Goal: Check status: Check status

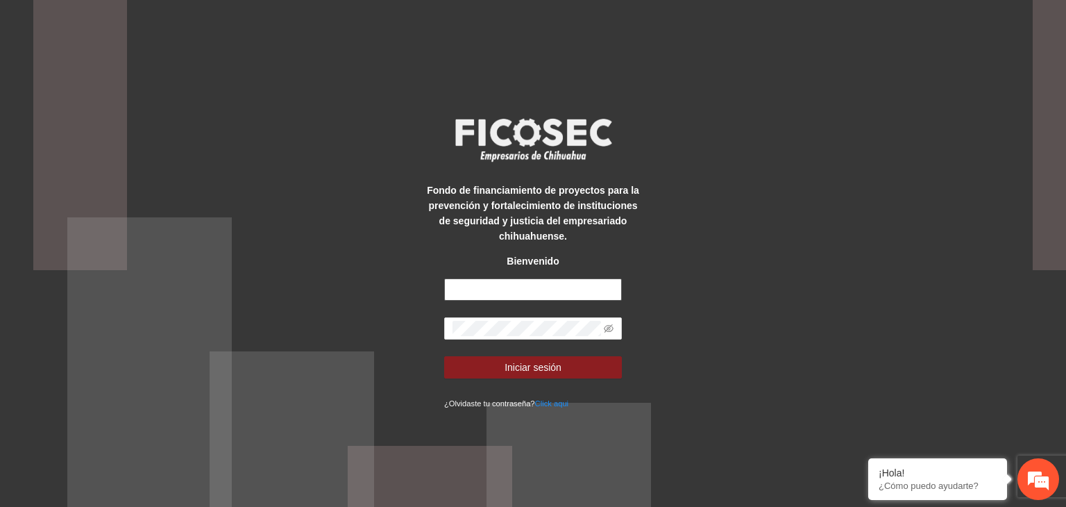
click at [507, 290] on input "text" at bounding box center [533, 289] width 178 height 22
type input "**********"
click at [608, 330] on icon "eye-invisible" at bounding box center [609, 329] width 10 height 10
click at [444, 356] on button "Iniciar sesión" at bounding box center [533, 367] width 178 height 22
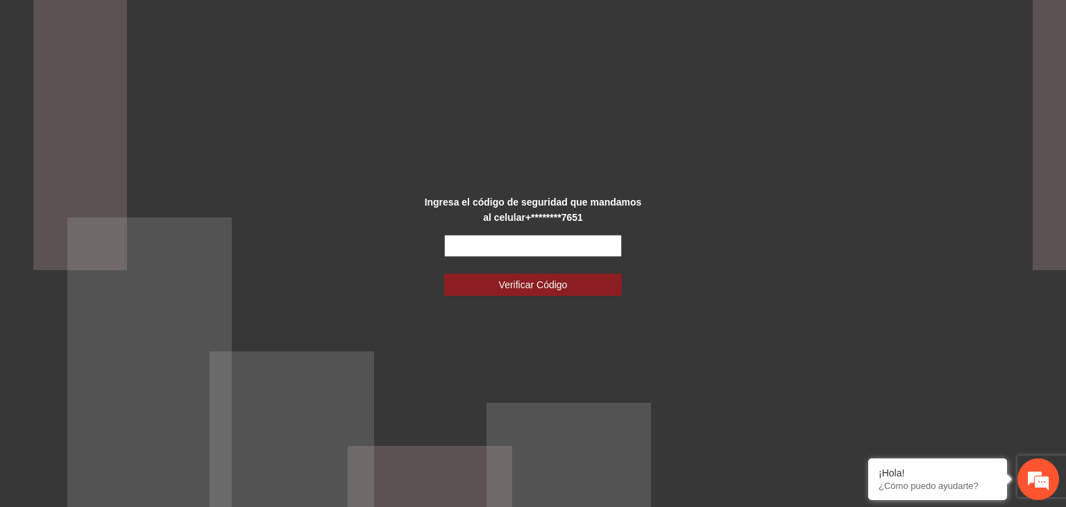
click at [580, 242] on input "text" at bounding box center [533, 246] width 178 height 22
type input "******"
click at [444, 274] on button "Verificar Código" at bounding box center [533, 285] width 178 height 22
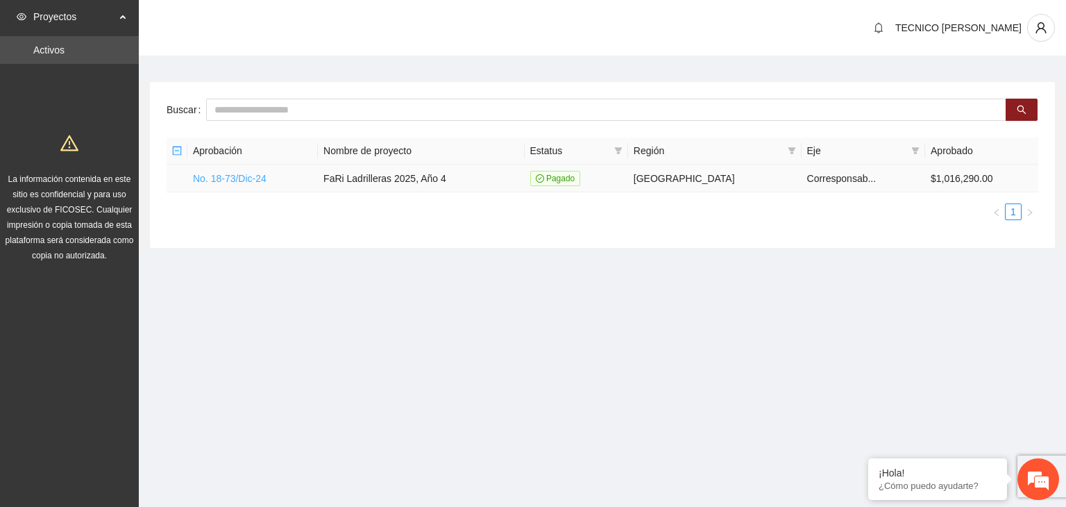
click at [239, 174] on link "No. 18-73/Dic-24" at bounding box center [230, 178] width 74 height 11
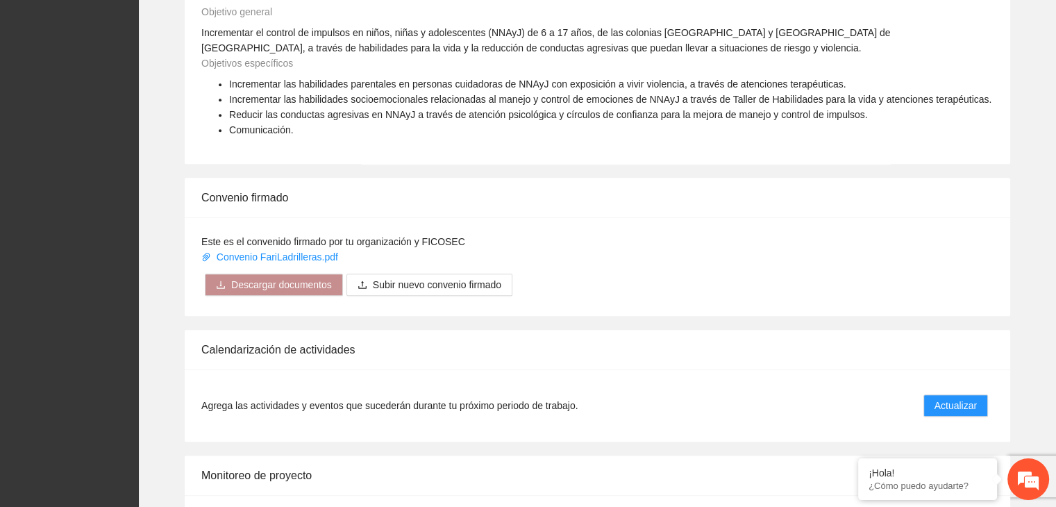
scroll to position [1030, 0]
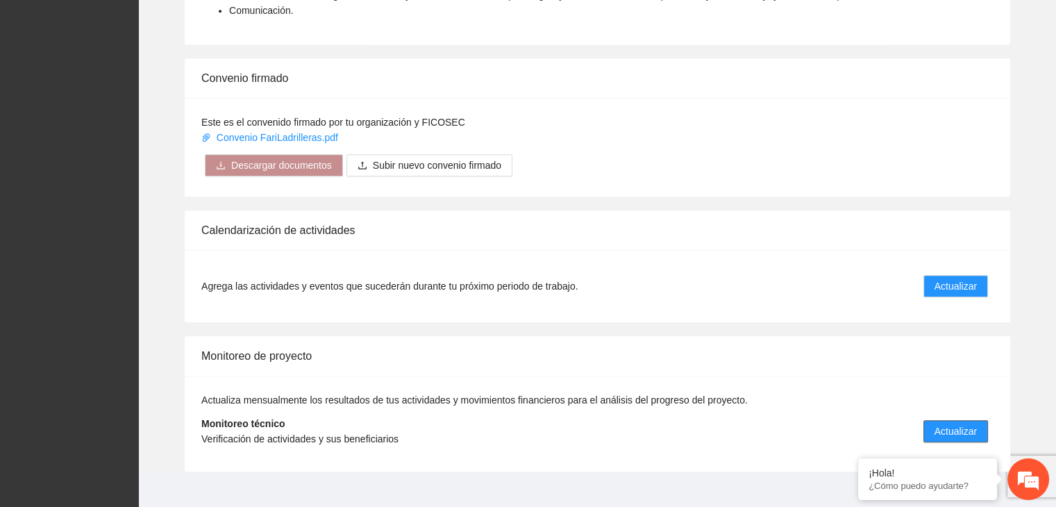
click at [952, 424] on span "Actualizar" at bounding box center [956, 431] width 42 height 15
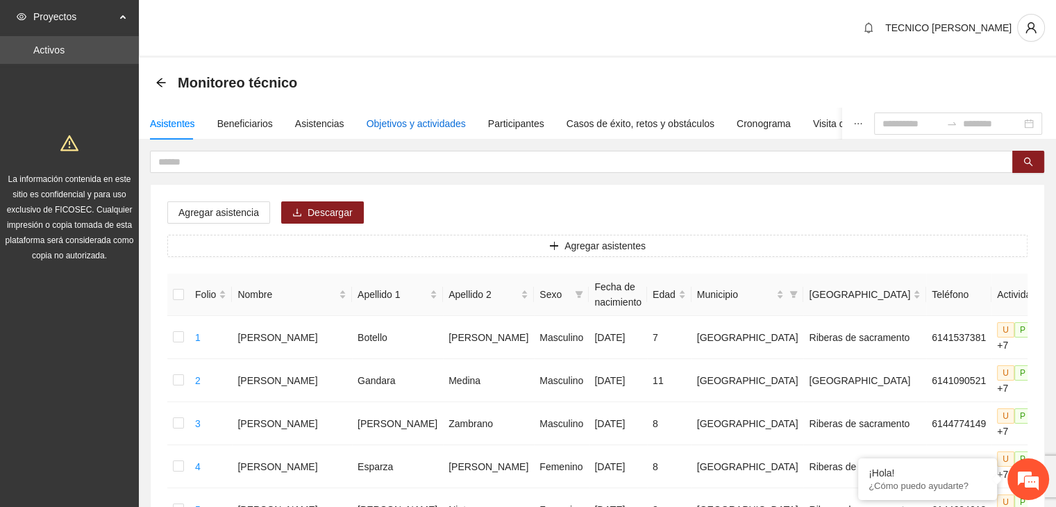
click at [430, 126] on div "Objetivos y actividades" at bounding box center [416, 123] width 99 height 15
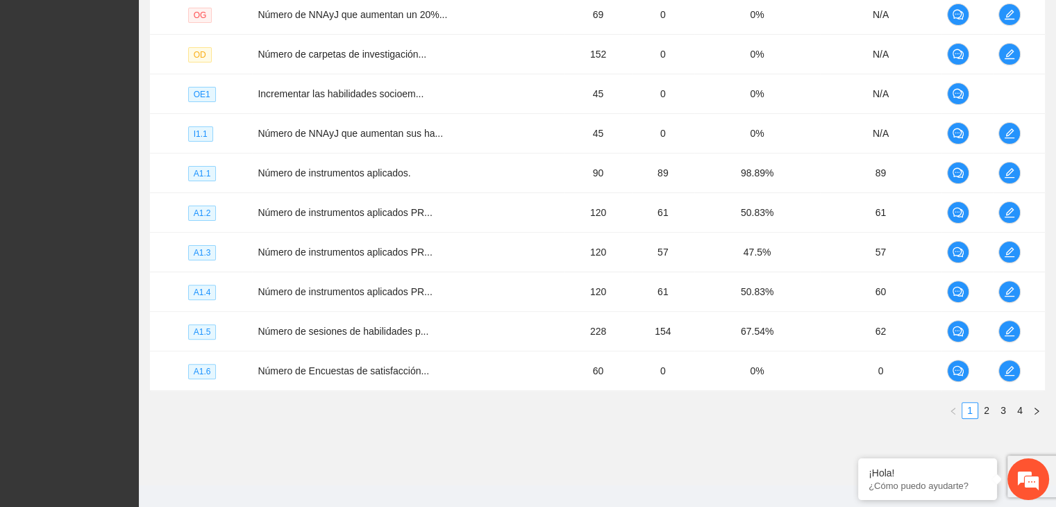
scroll to position [385, 0]
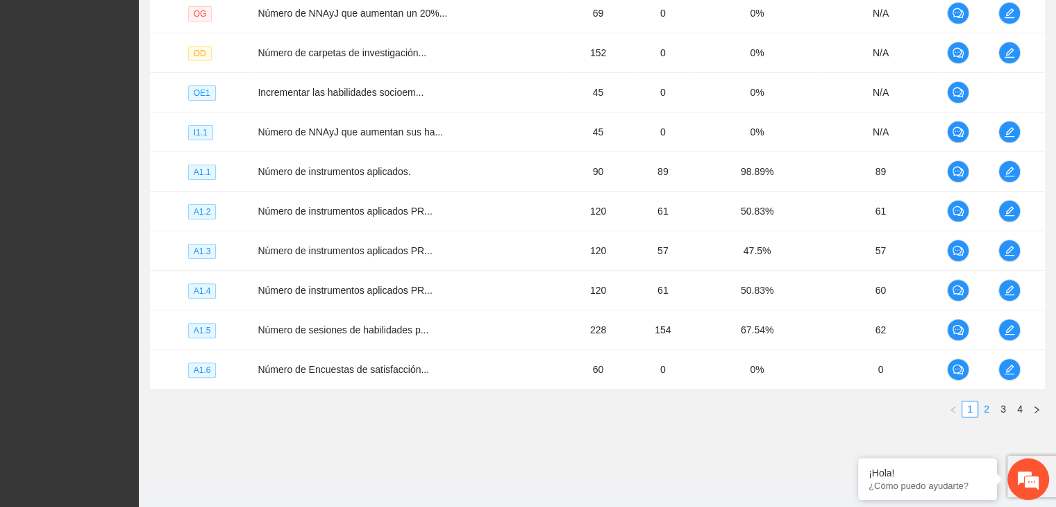
click at [987, 408] on link "2" at bounding box center [986, 408] width 15 height 15
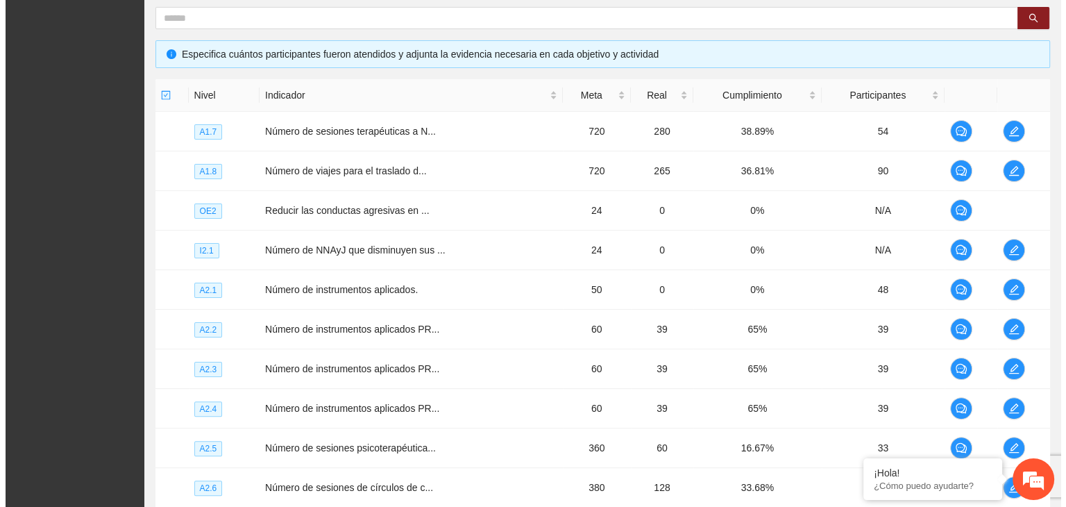
scroll to position [257, 0]
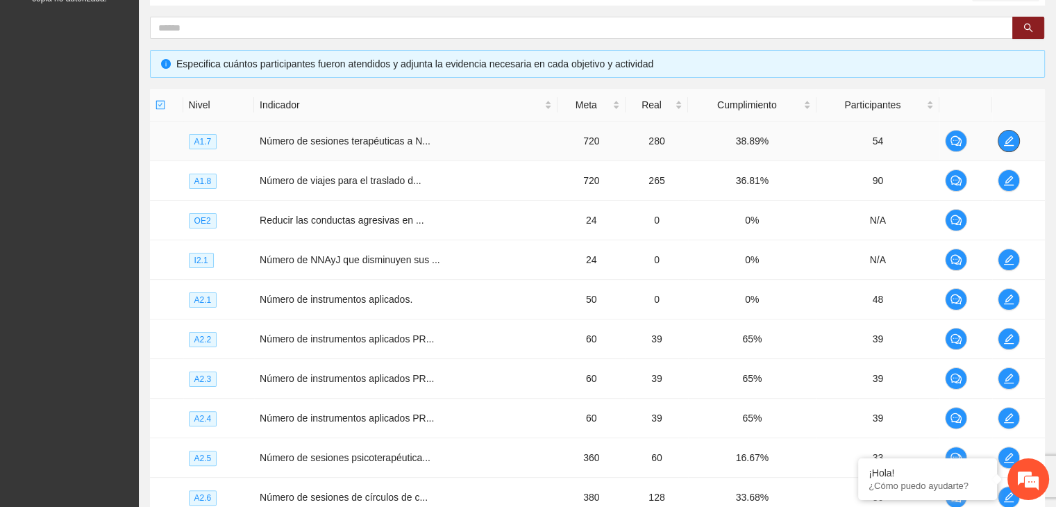
click at [1013, 141] on icon "edit" at bounding box center [1008, 140] width 11 height 11
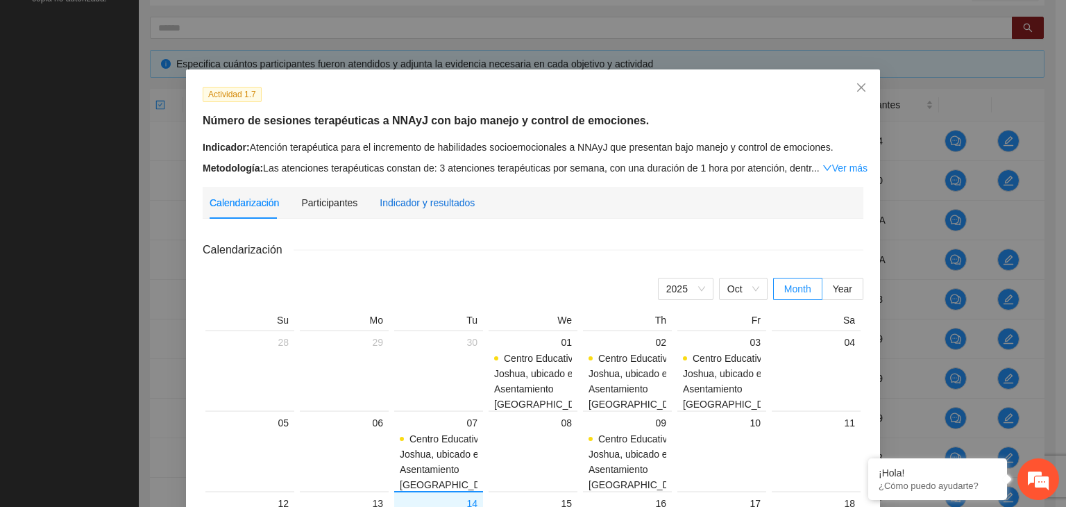
click at [437, 196] on div "Indicador y resultados" at bounding box center [427, 202] width 95 height 15
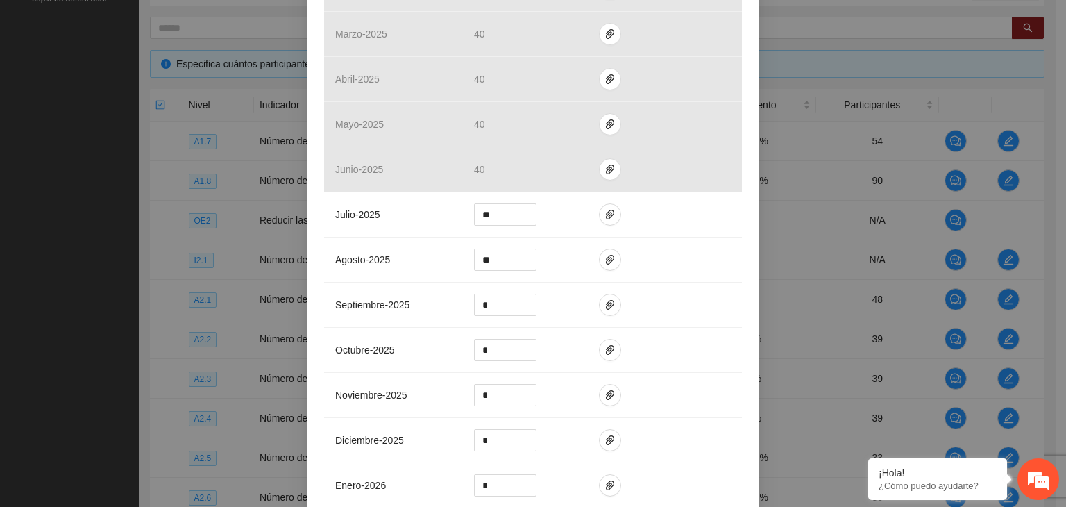
scroll to position [421, 0]
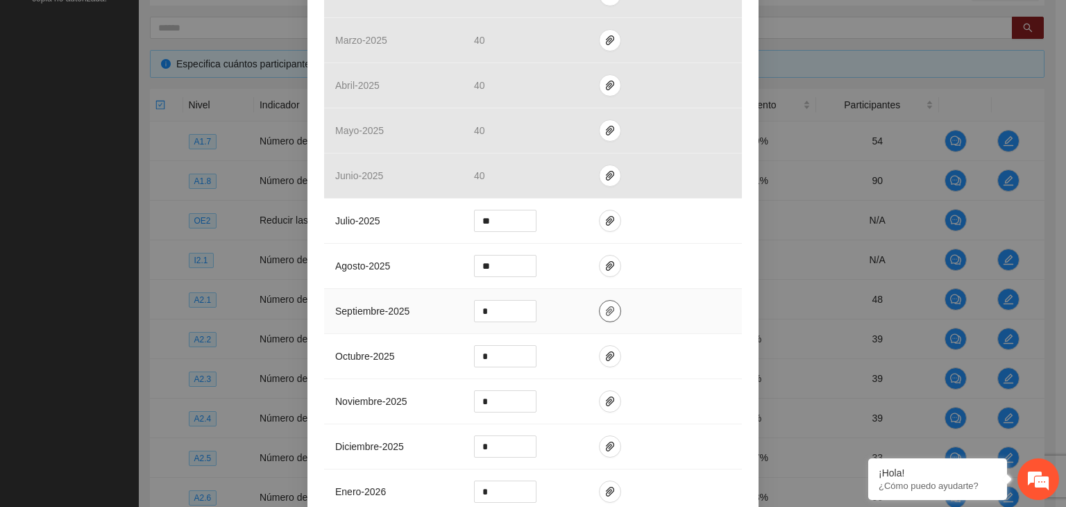
click at [608, 317] on button "button" at bounding box center [610, 311] width 22 height 22
click at [553, 268] on span "Adjuntar documento" at bounding box center [567, 266] width 87 height 15
click at [814, 315] on div "Actividad 1.7 Número de sesiones terapéuticas a NNAyJ con bajo manejo y control…" at bounding box center [533, 253] width 1066 height 507
click at [603, 319] on button "button" at bounding box center [610, 311] width 22 height 22
click at [837, 324] on div "Actividad 1.7 Número de sesiones terapéuticas a NNAyJ con bajo manejo y control…" at bounding box center [533, 253] width 1066 height 507
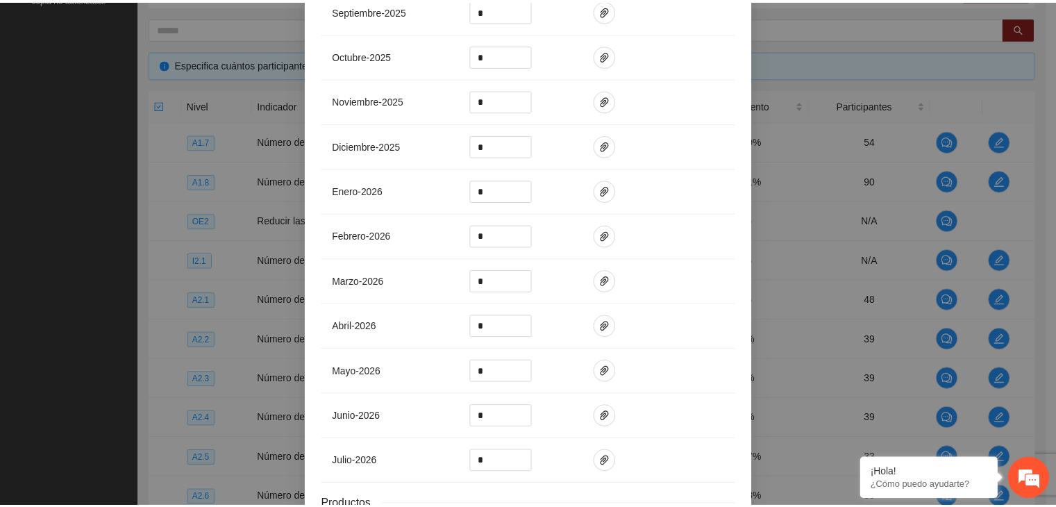
scroll to position [0, 0]
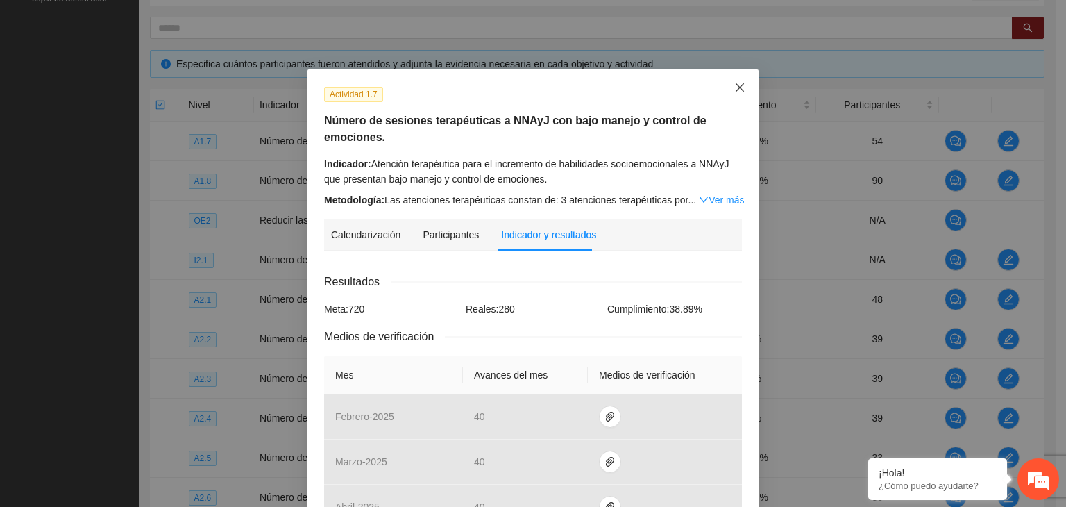
click at [727, 89] on span "Close" at bounding box center [739, 87] width 37 height 37
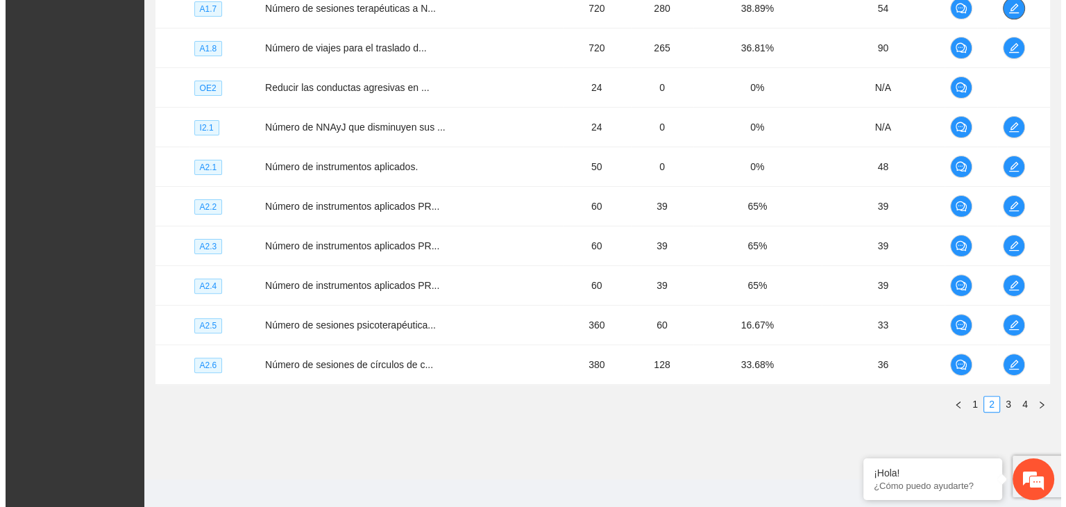
scroll to position [386, 0]
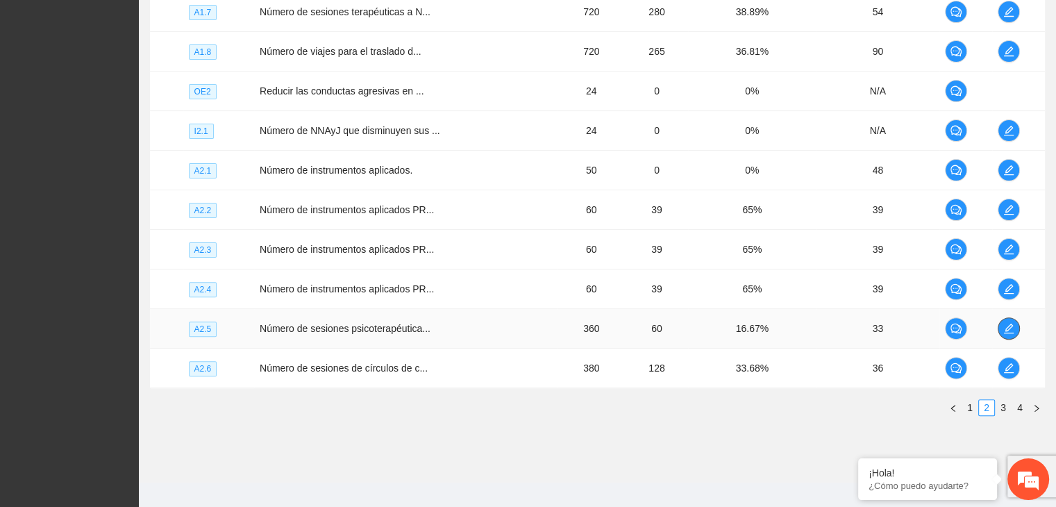
click at [1009, 328] on icon "edit" at bounding box center [1008, 328] width 11 height 11
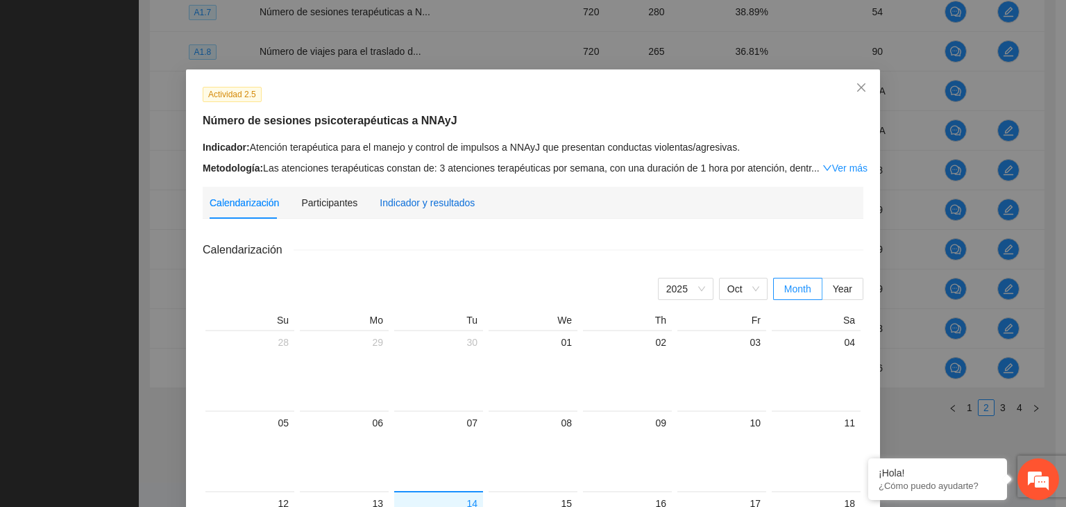
click at [433, 199] on div "Indicador y resultados" at bounding box center [427, 202] width 95 height 15
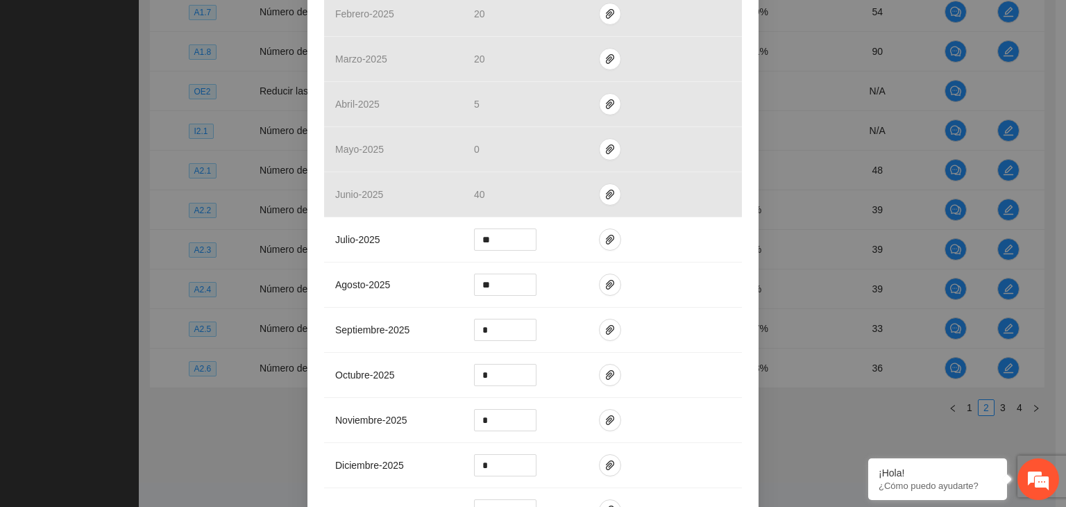
scroll to position [384, 0]
click at [605, 335] on icon "paper-clip" at bounding box center [610, 331] width 11 height 11
click at [548, 288] on span "Adjuntar documento" at bounding box center [567, 287] width 87 height 15
click at [733, 292] on td at bounding box center [665, 287] width 154 height 45
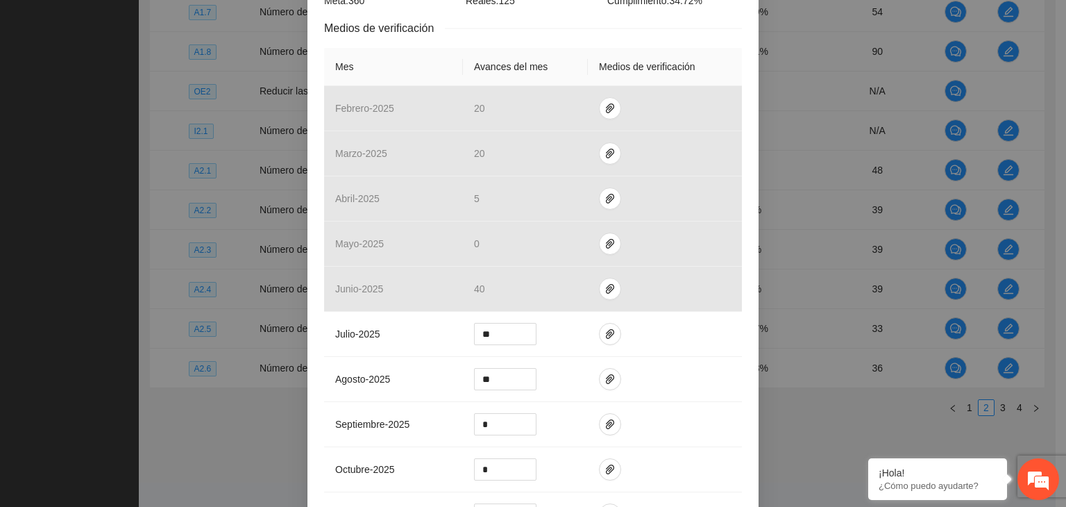
scroll to position [292, 0]
click at [608, 427] on span "paper-clip" at bounding box center [610, 424] width 21 height 11
click at [812, 412] on div "Actividad 2.5 Número de sesiones psicoterapéuticas a NNAyJ Indicador: Atención …" at bounding box center [533, 253] width 1066 height 507
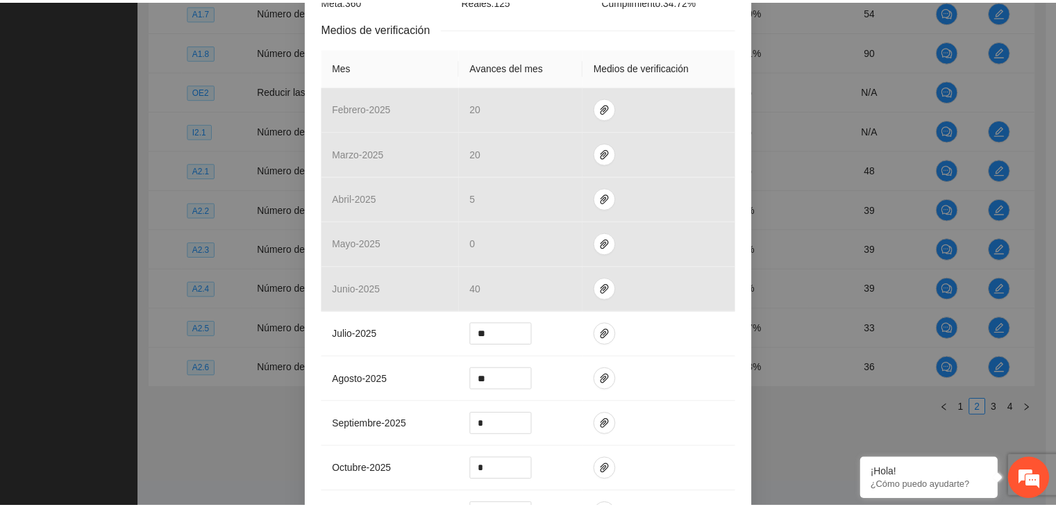
scroll to position [0, 0]
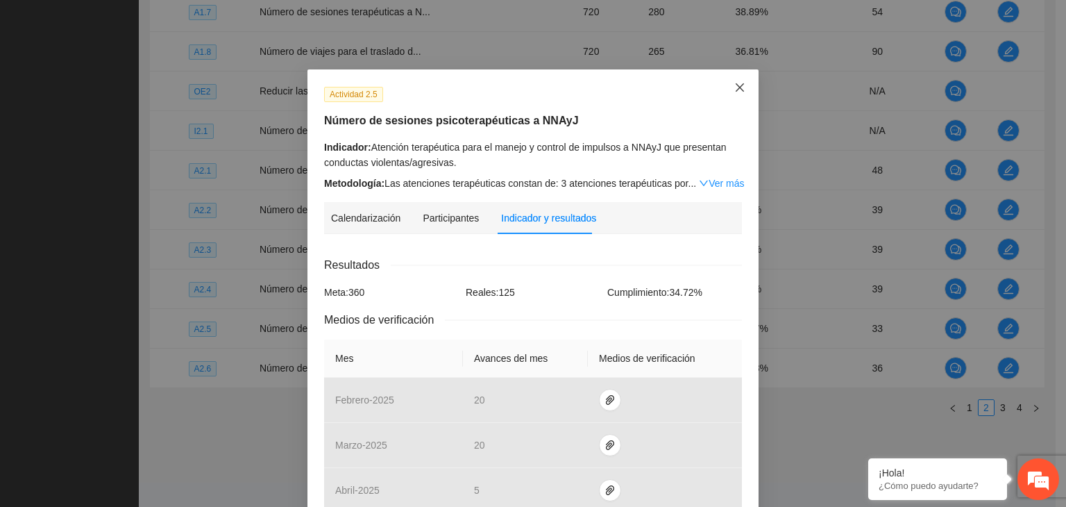
click at [735, 89] on icon "close" at bounding box center [740, 87] width 11 height 11
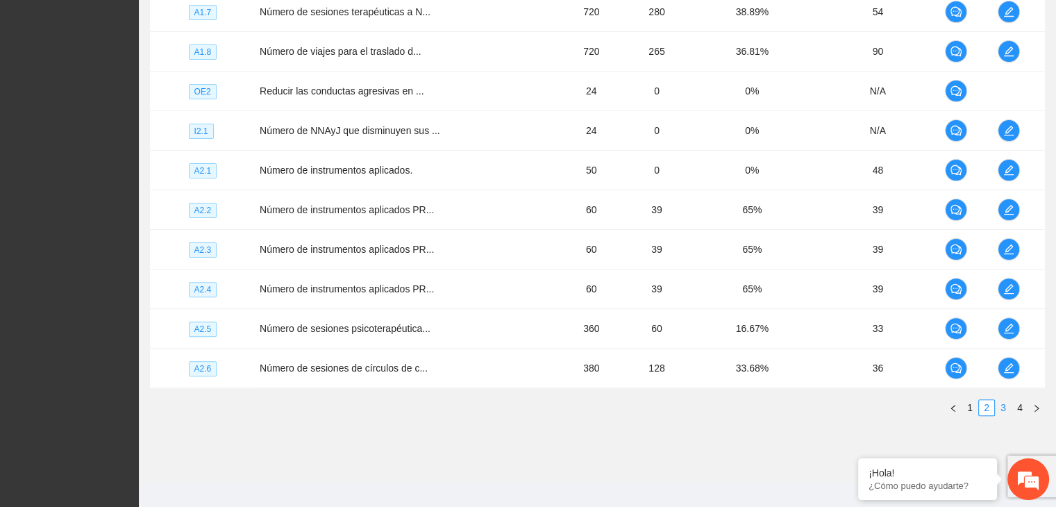
click at [1003, 408] on link "3" at bounding box center [1003, 407] width 15 height 15
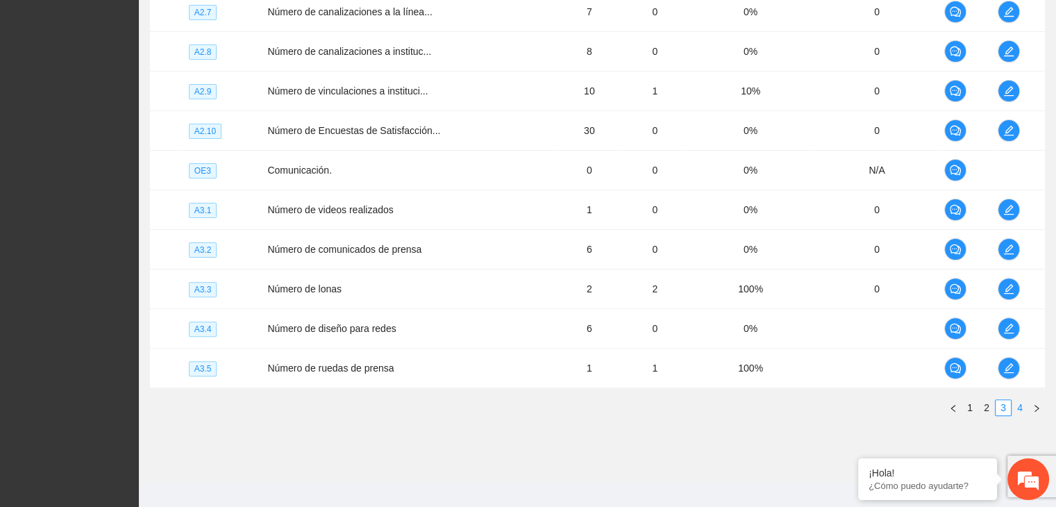
click at [1025, 408] on link "4" at bounding box center [1019, 407] width 15 height 15
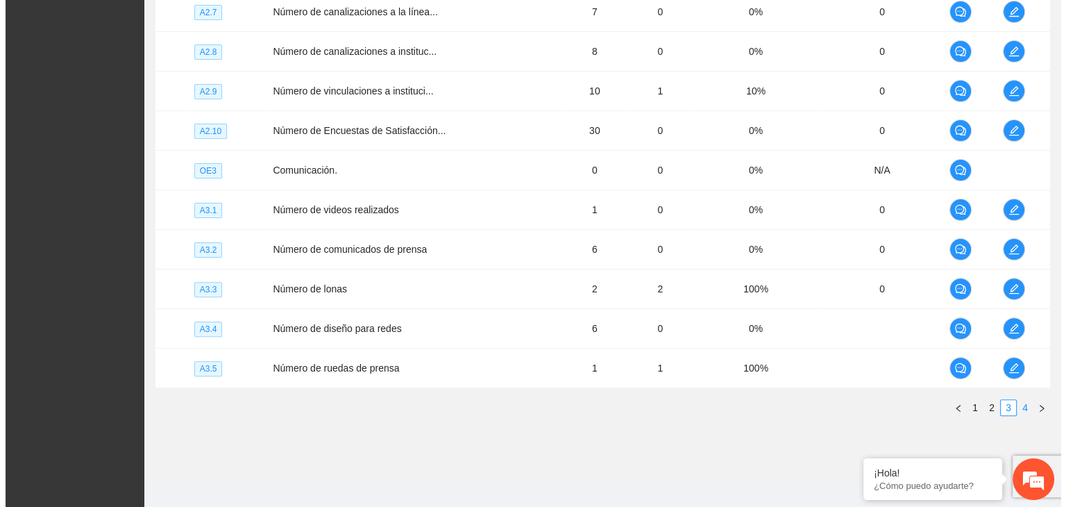
scroll to position [241, 0]
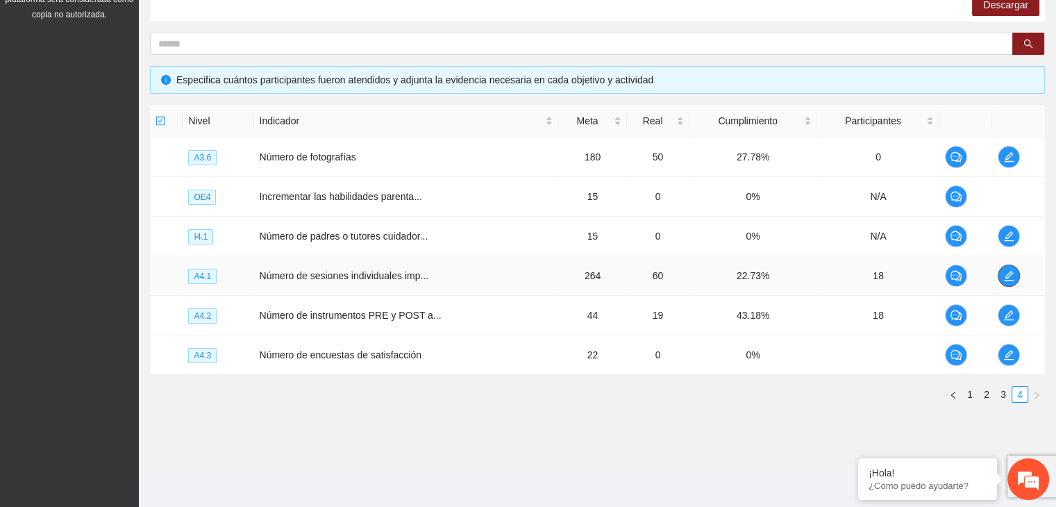
click at [1009, 276] on icon "edit" at bounding box center [1008, 275] width 11 height 11
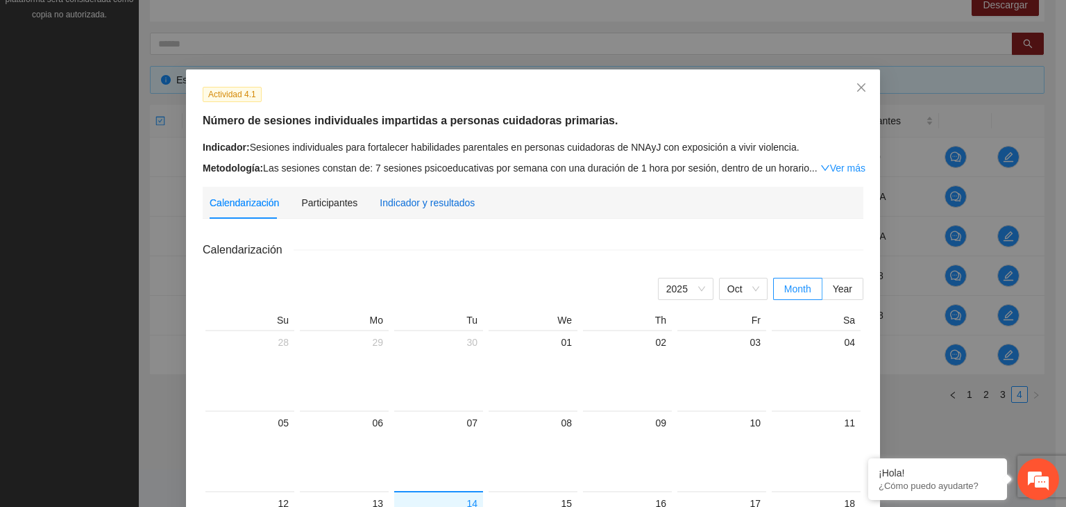
click at [428, 206] on div "Indicador y resultados" at bounding box center [427, 202] width 95 height 15
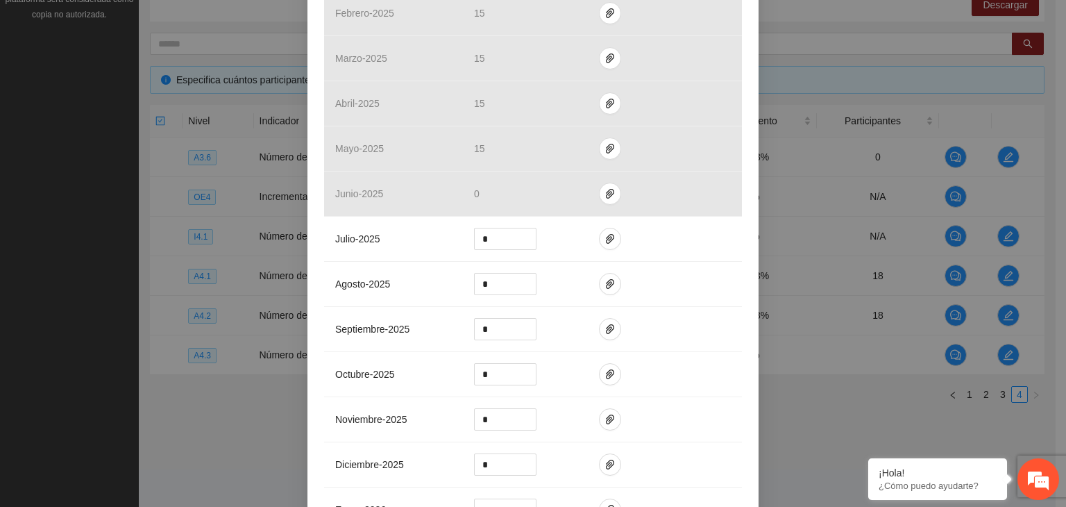
scroll to position [397, 0]
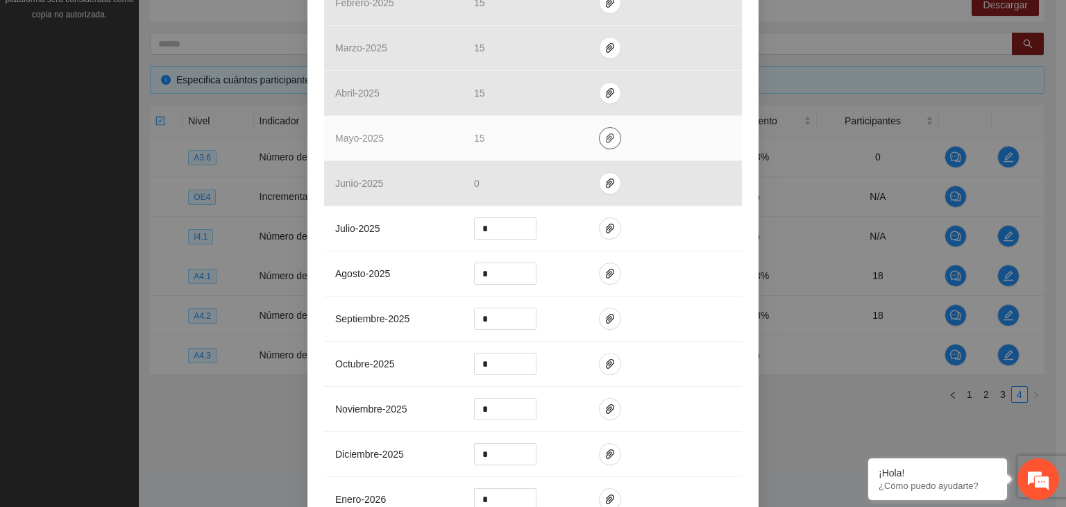
click at [605, 142] on icon "paper-clip" at bounding box center [610, 138] width 11 height 11
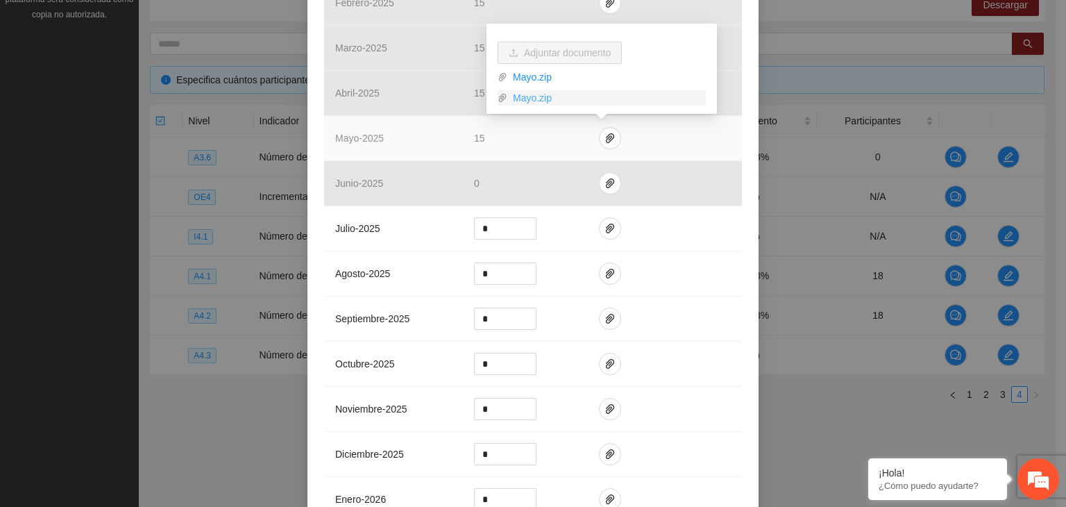
click at [528, 101] on link "Mayo.zip" at bounding box center [607, 97] width 199 height 15
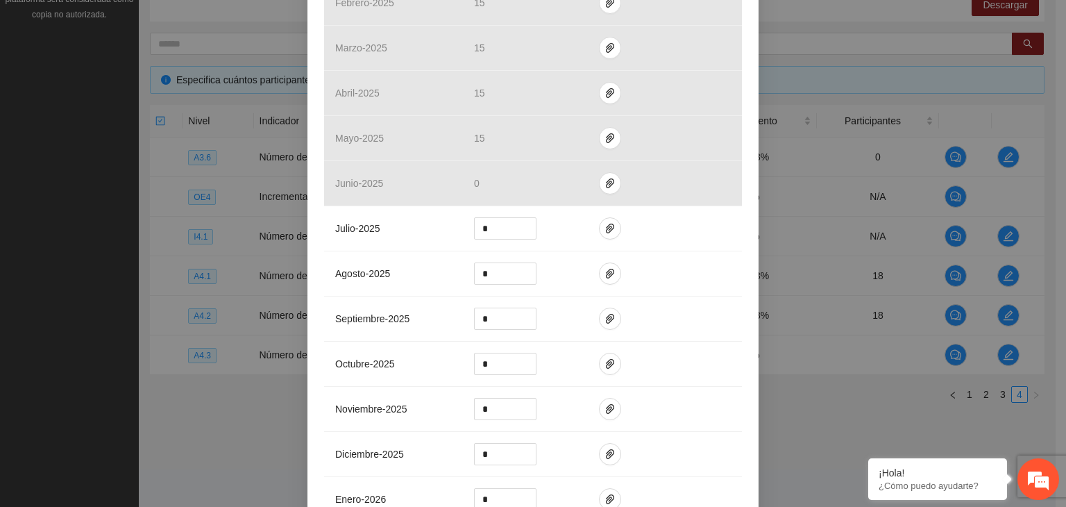
click at [832, 37] on div "Actividad 4.1 Número de sesiones individuales impartidas a personas cuidadoras …" at bounding box center [533, 253] width 1066 height 507
